Goal: Information Seeking & Learning: Learn about a topic

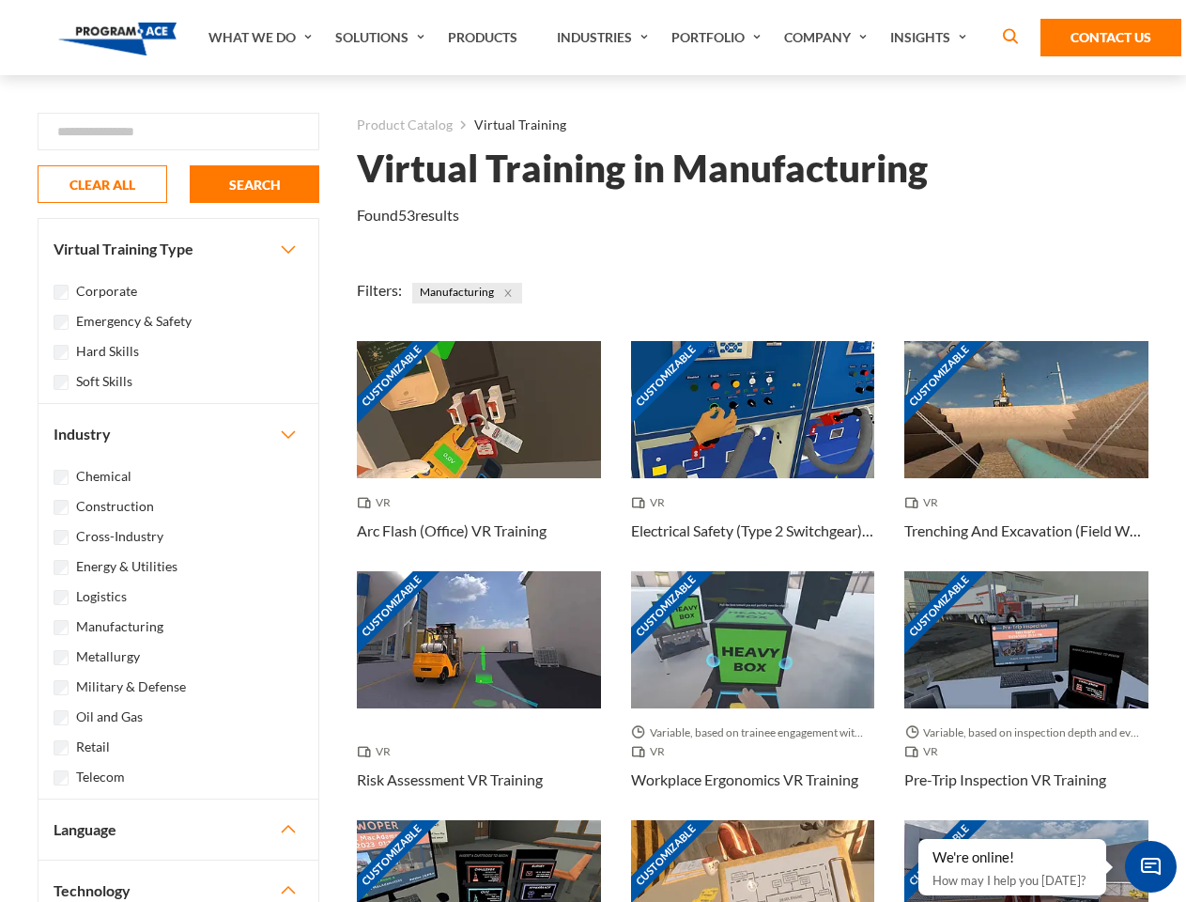
click at [262, 38] on link "What We Do" at bounding box center [262, 37] width 127 height 75
click at [382, 38] on link "Solutions" at bounding box center [382, 37] width 113 height 75
click at [605, 38] on link "Industries" at bounding box center [605, 37] width 115 height 75
click at [829, 38] on link "Company" at bounding box center [828, 37] width 106 height 75
click at [932, 38] on link "Insights" at bounding box center [931, 37] width 100 height 75
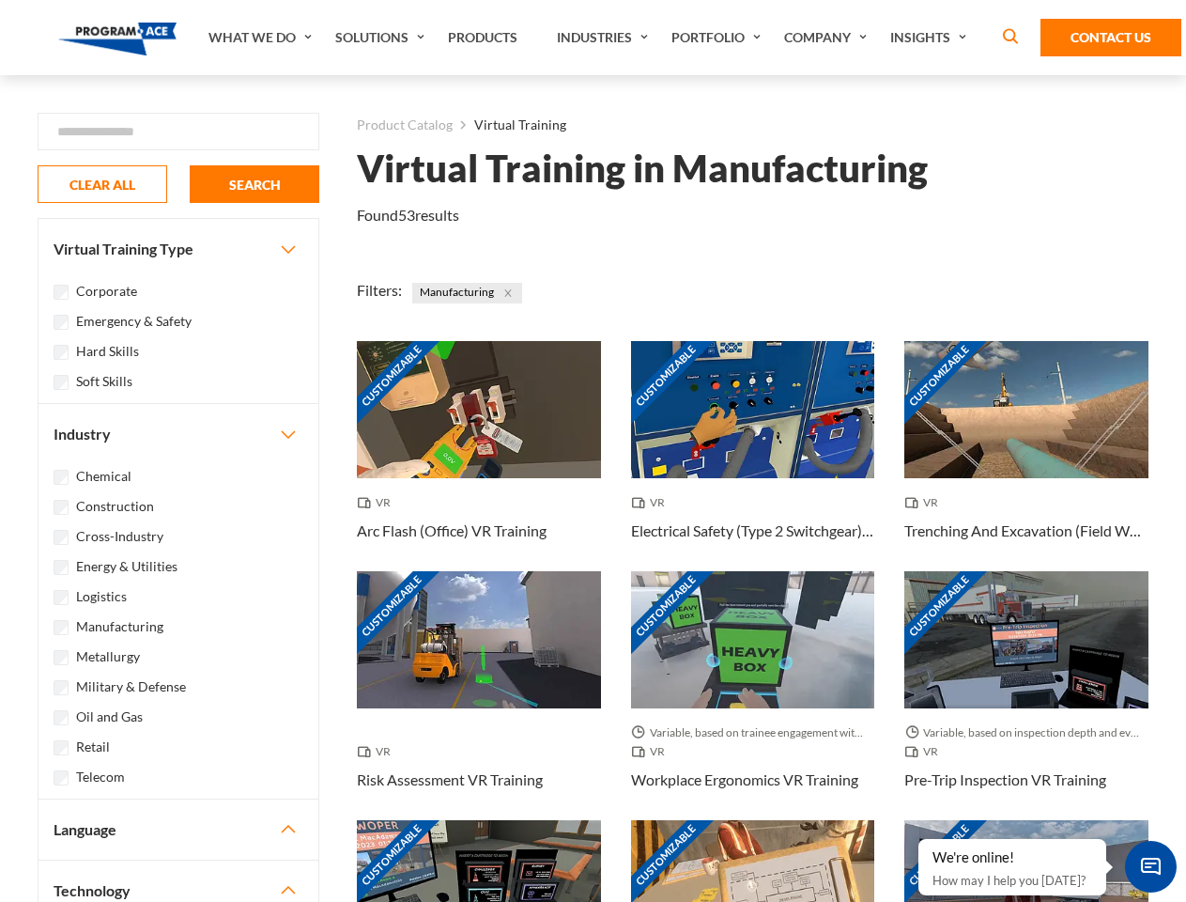
click at [0, 0] on div "Blog White Papers News" at bounding box center [0, 0] width 0 height 0
click at [0, 0] on strong "How Virtual Learning Can Enhance Workforce Productivity: A Guide for L&D Manage…" at bounding box center [0, 0] width 0 height 0
click at [1150, 866] on span "Minimize live chat window" at bounding box center [1151, 866] width 69 height 69
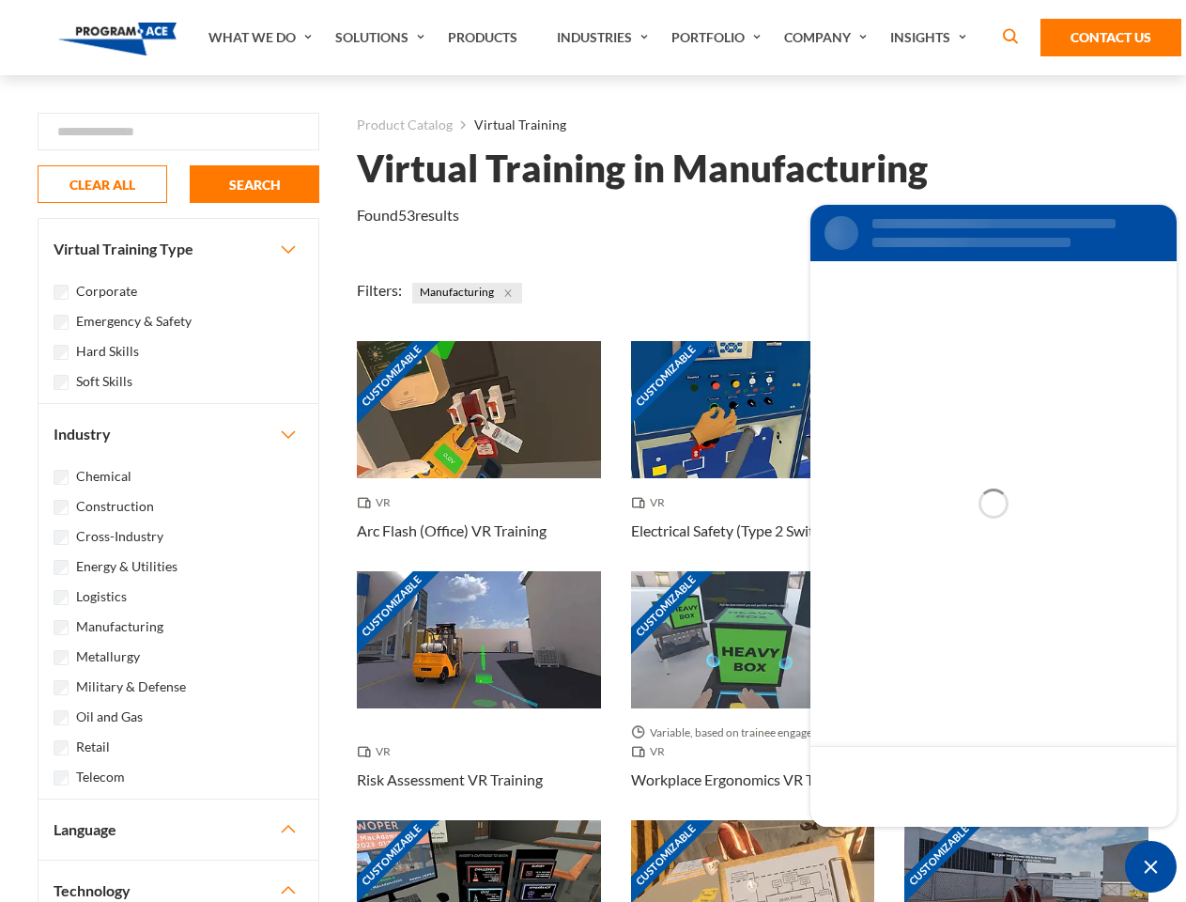
click at [919, 840] on div "Customizable" at bounding box center [1026, 888] width 244 height 137
